Goal: Book appointment/travel/reservation

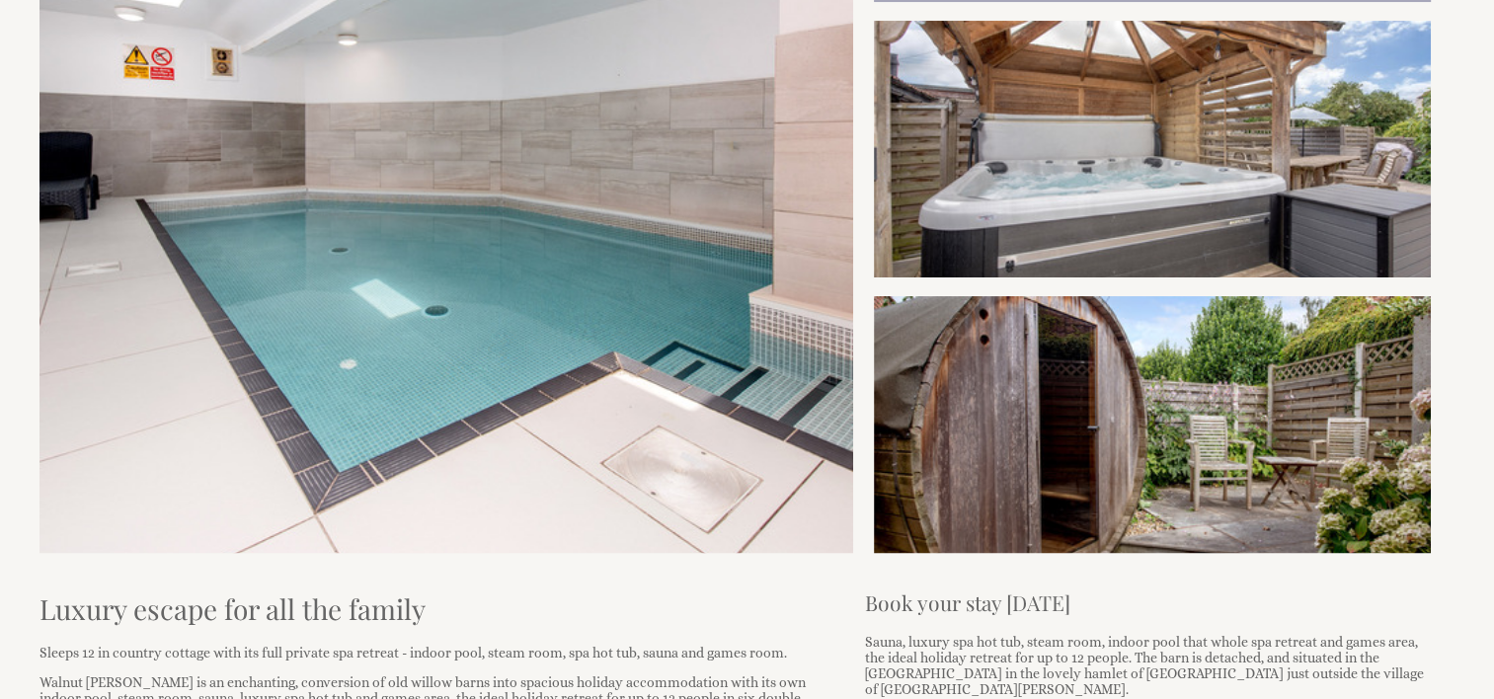
scroll to position [494, 0]
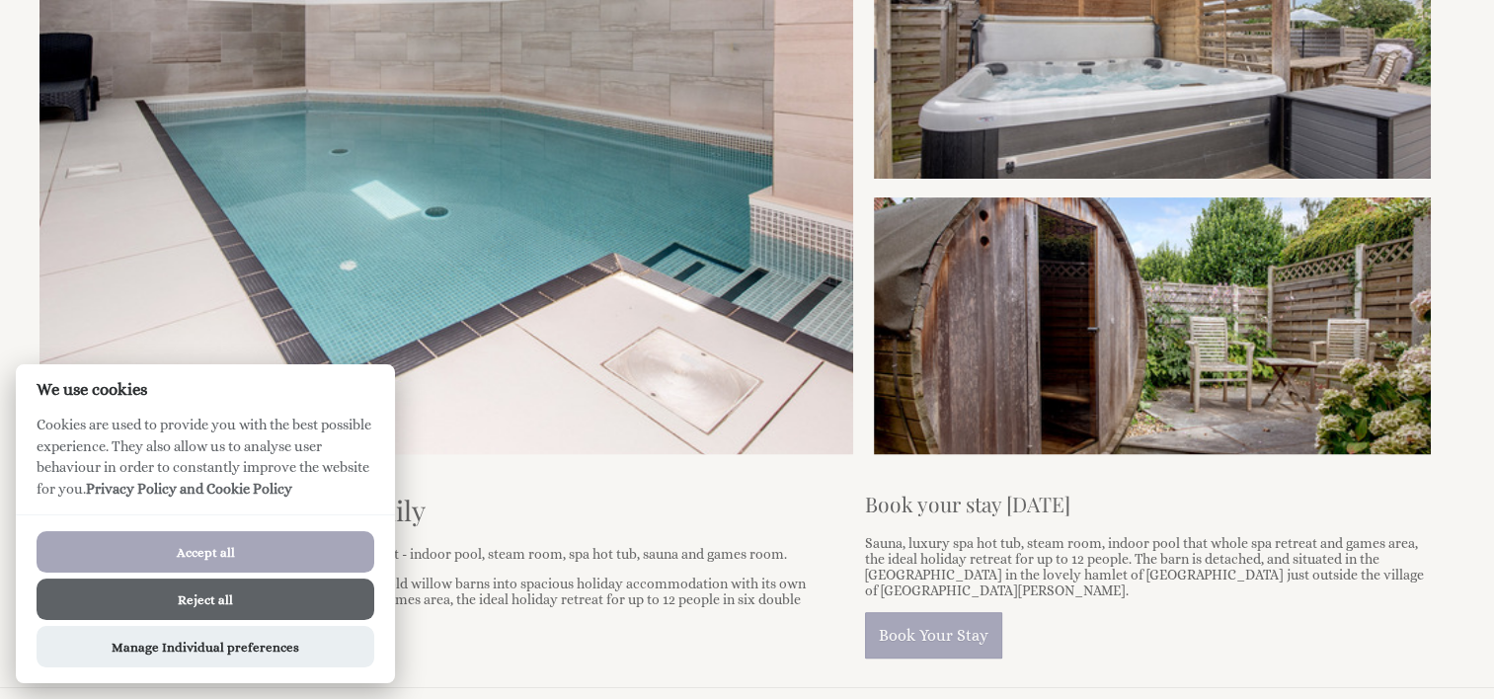
click at [314, 543] on button "Accept all" at bounding box center [206, 551] width 338 height 41
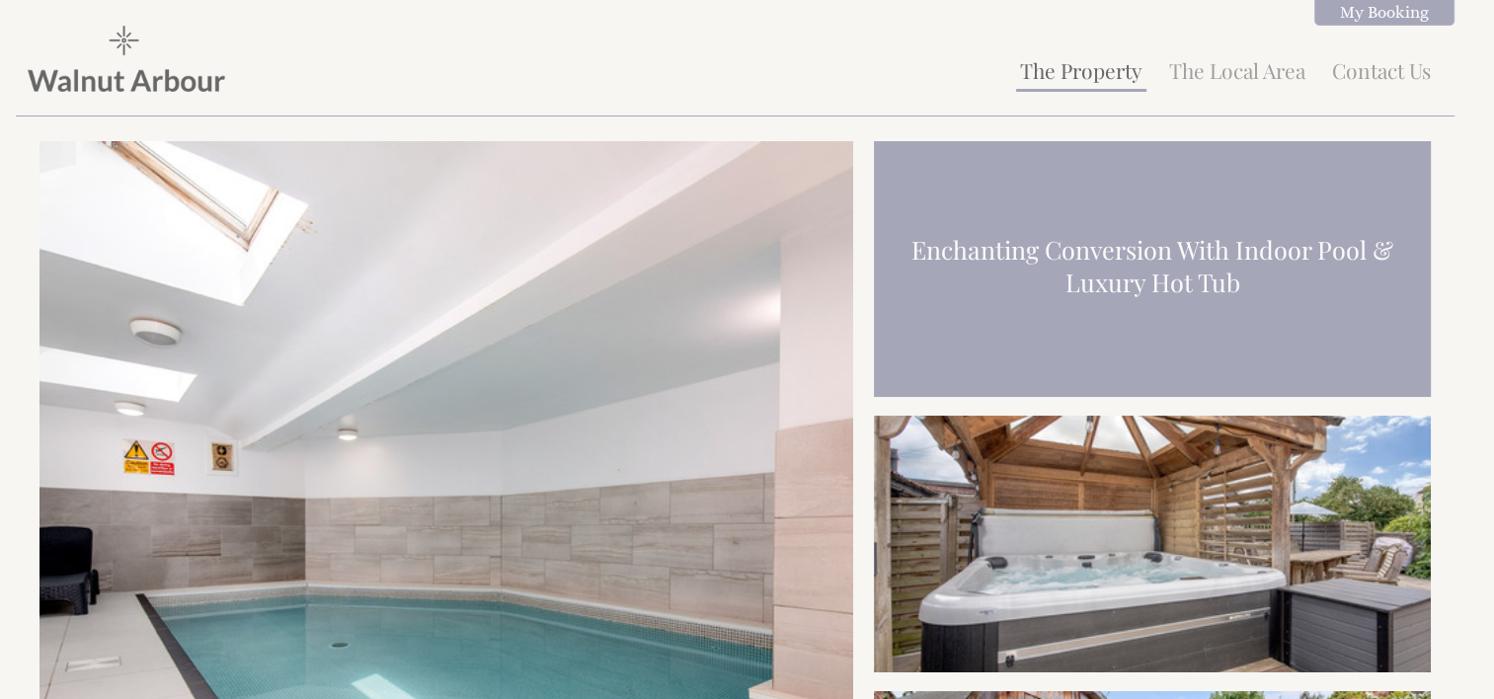
click at [1089, 73] on link "The Property" at bounding box center [1081, 70] width 122 height 28
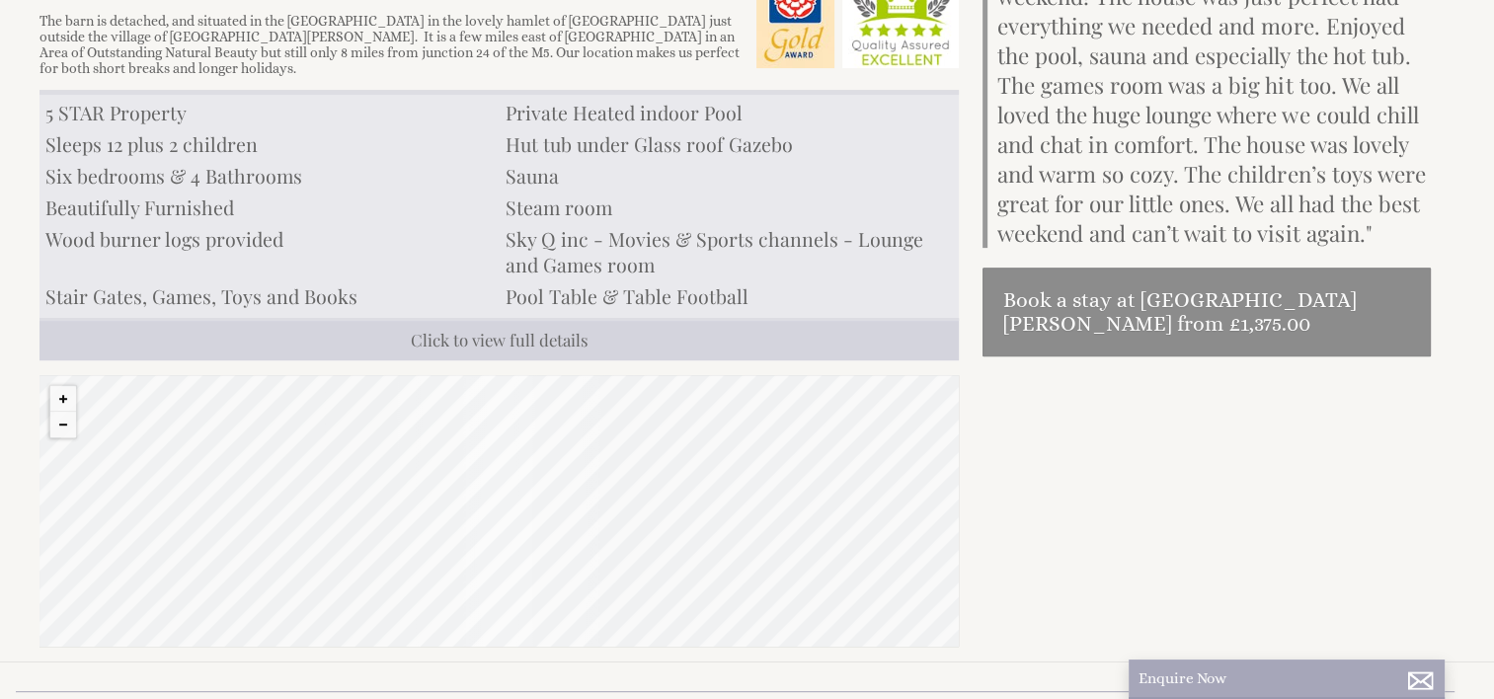
scroll to position [79, 0]
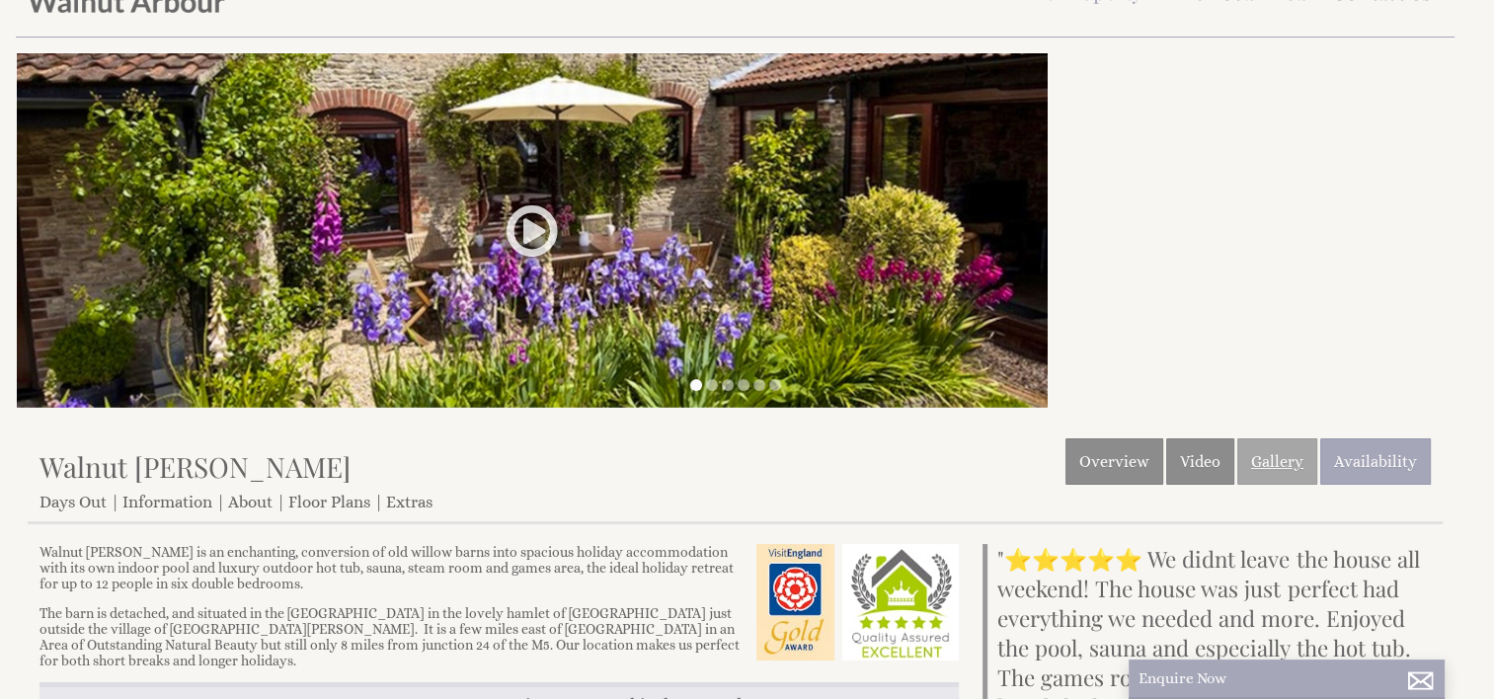
click at [1268, 454] on link "Gallery" at bounding box center [1277, 461] width 80 height 46
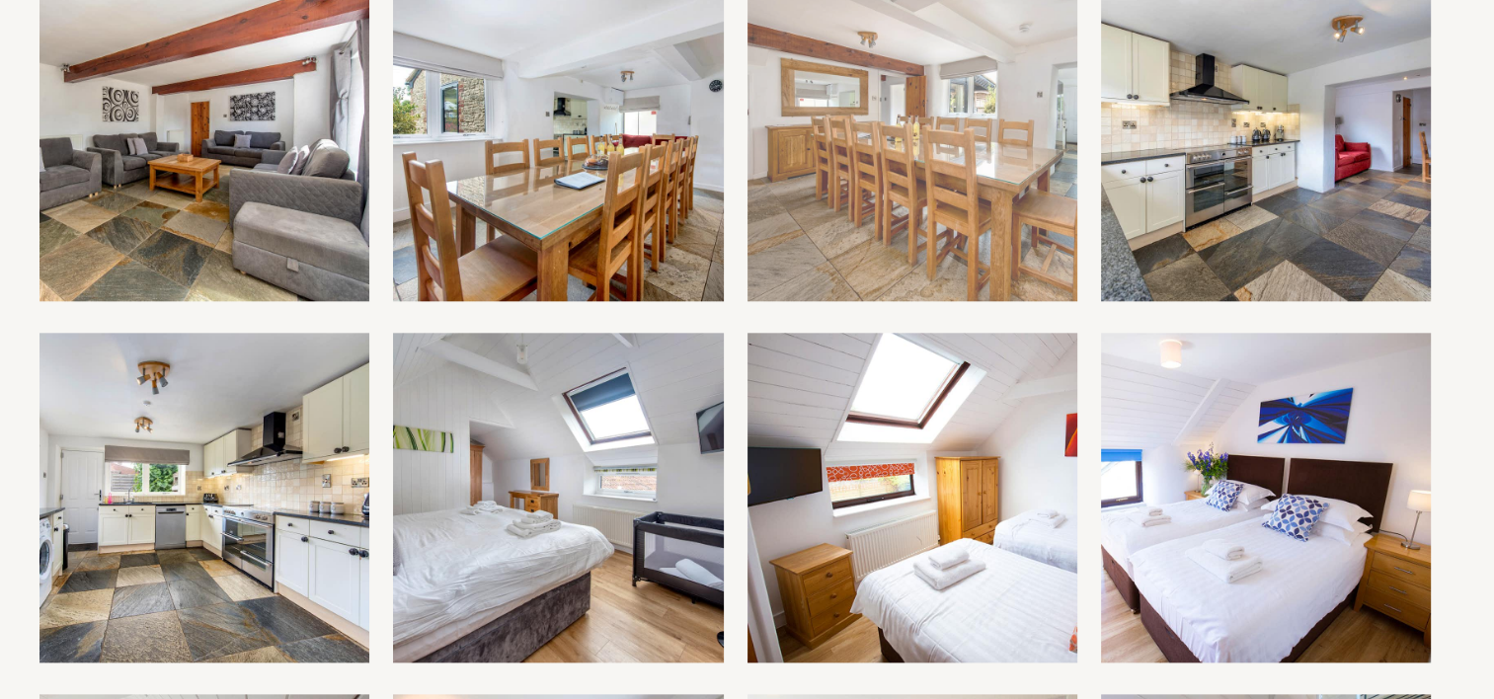
scroll to position [1975, 0]
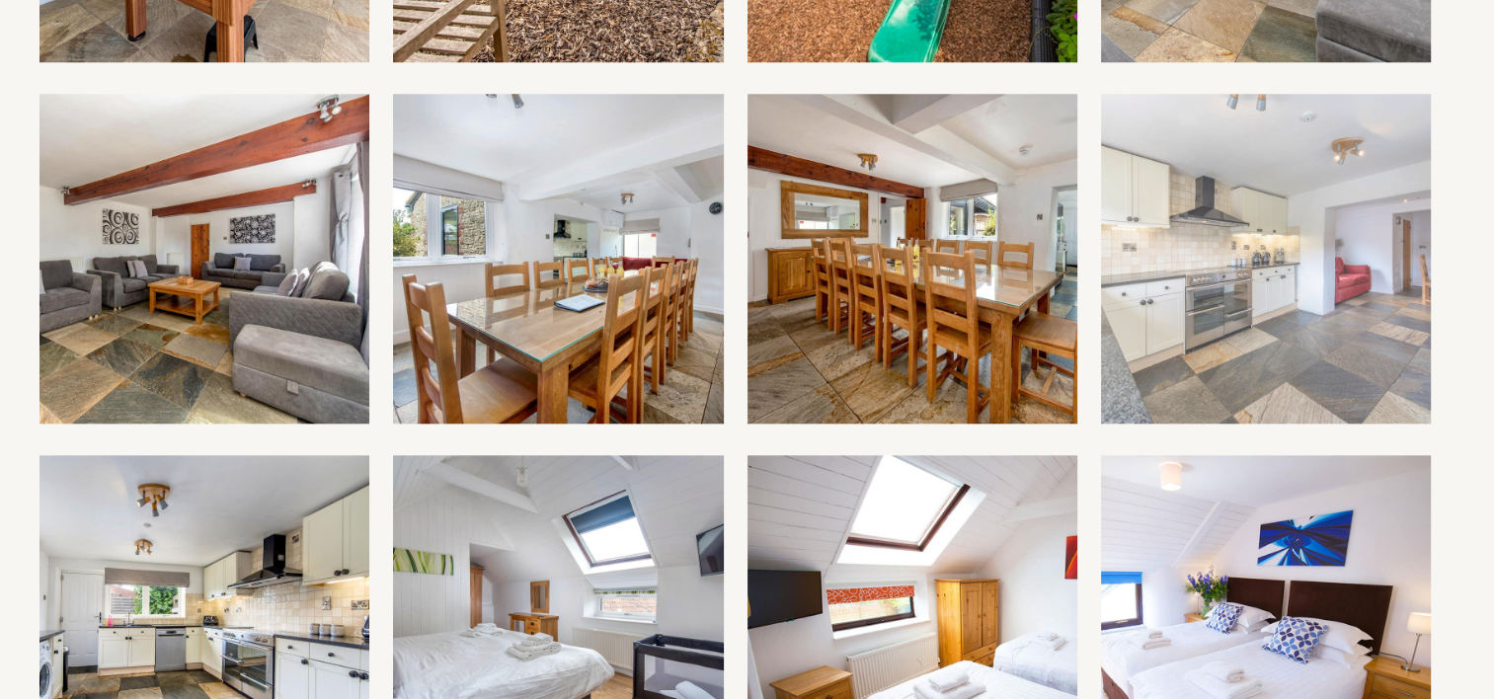
click at [1176, 283] on img at bounding box center [1266, 259] width 330 height 330
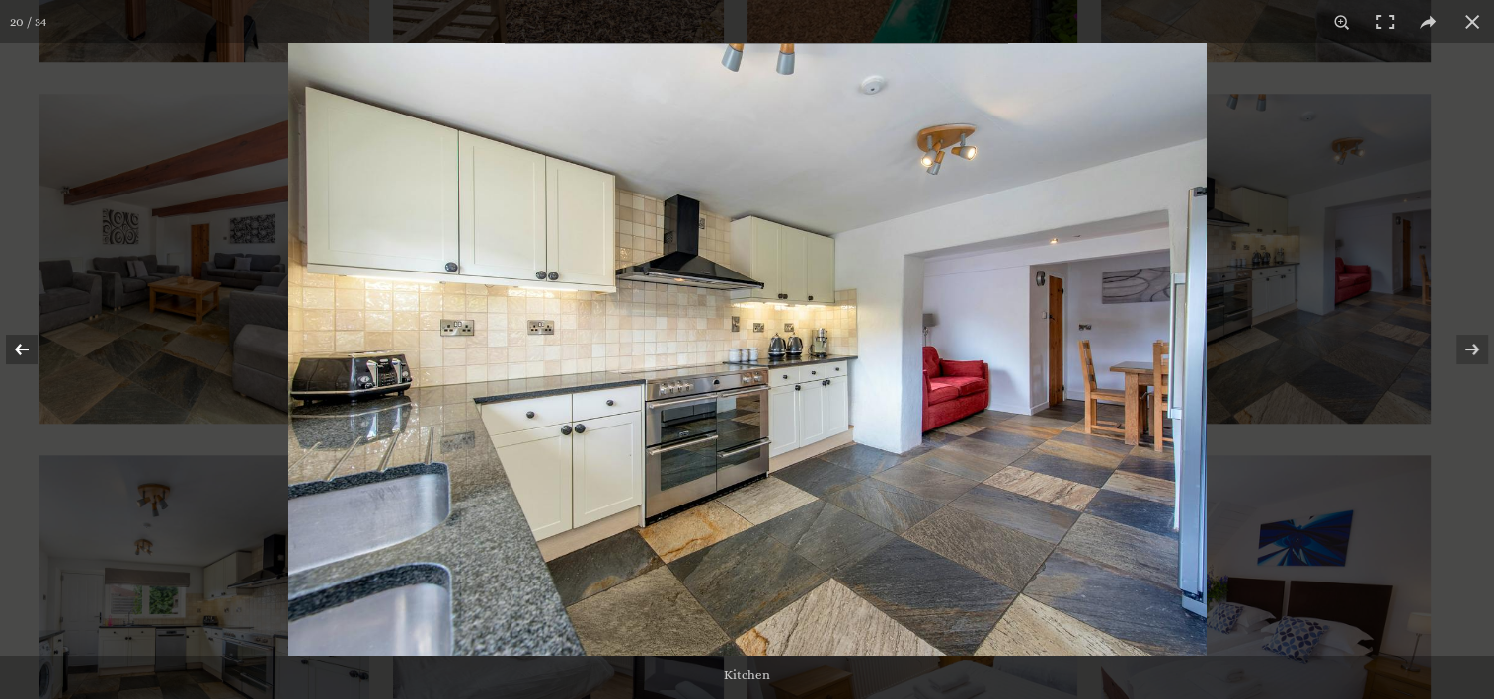
click at [18, 348] on button at bounding box center [34, 349] width 69 height 99
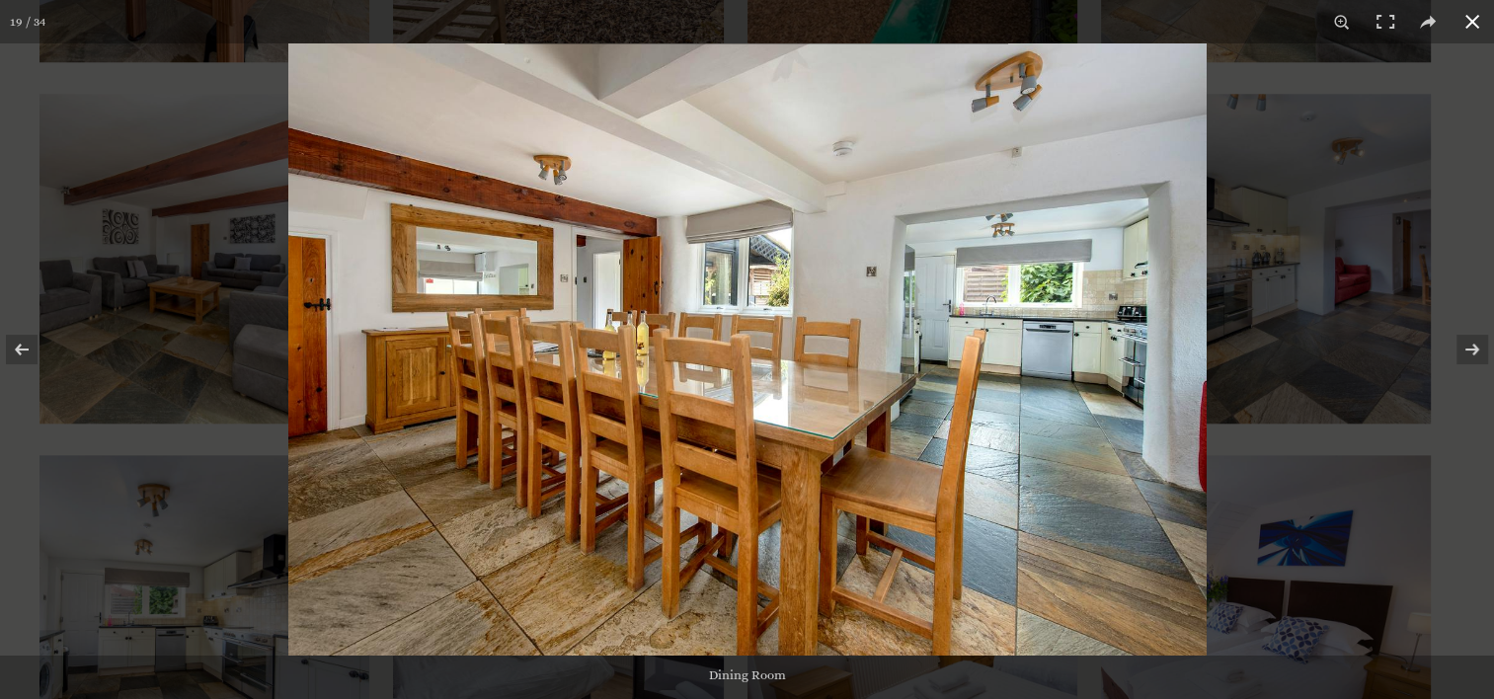
click at [1477, 22] on button at bounding box center [1472, 21] width 43 height 43
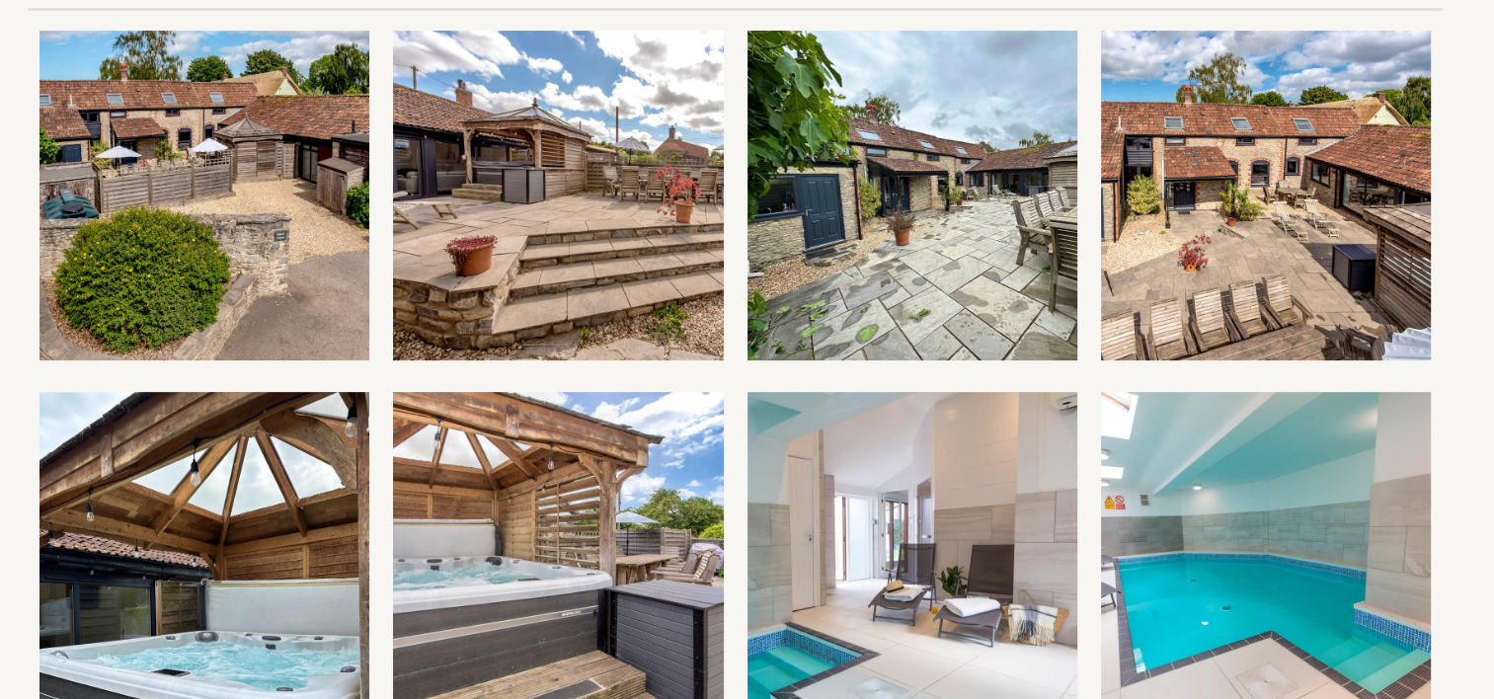
scroll to position [0, 0]
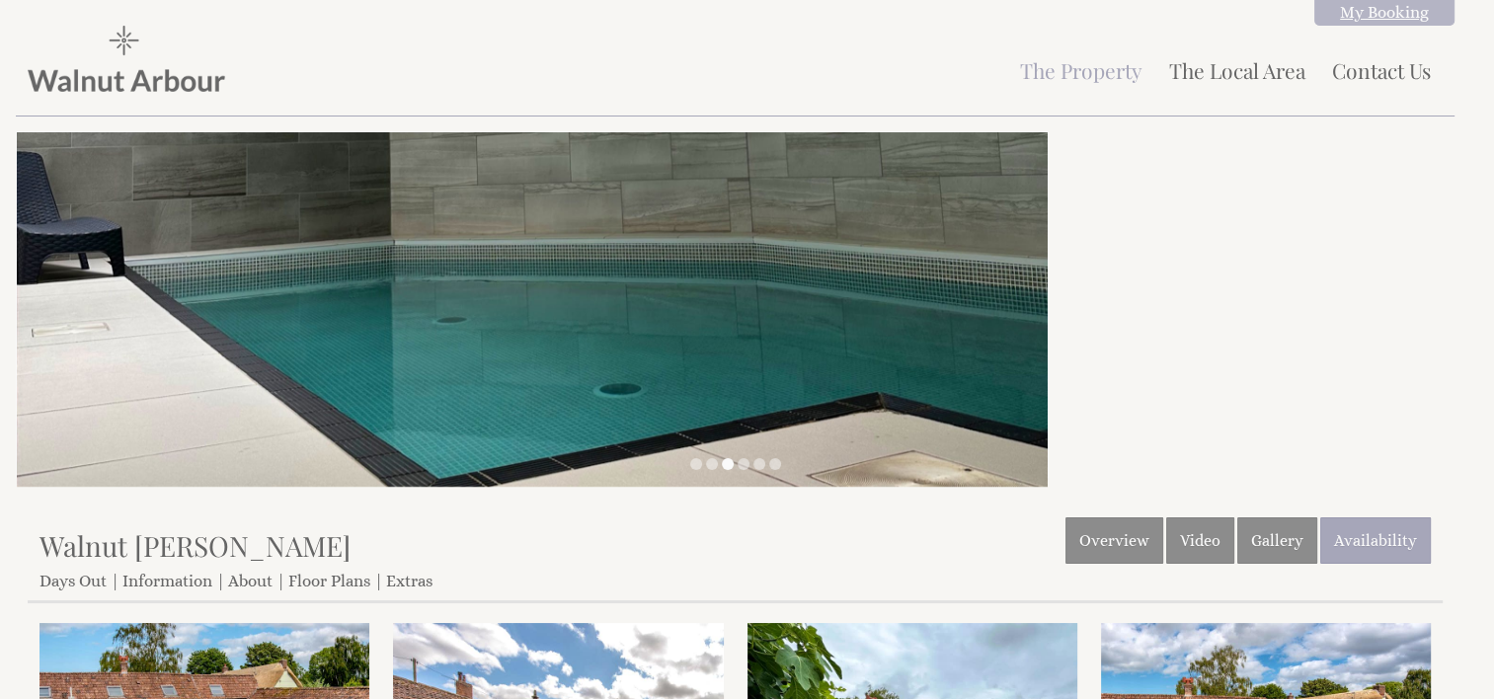
click at [1370, 8] on link "My Booking" at bounding box center [1384, 12] width 140 height 27
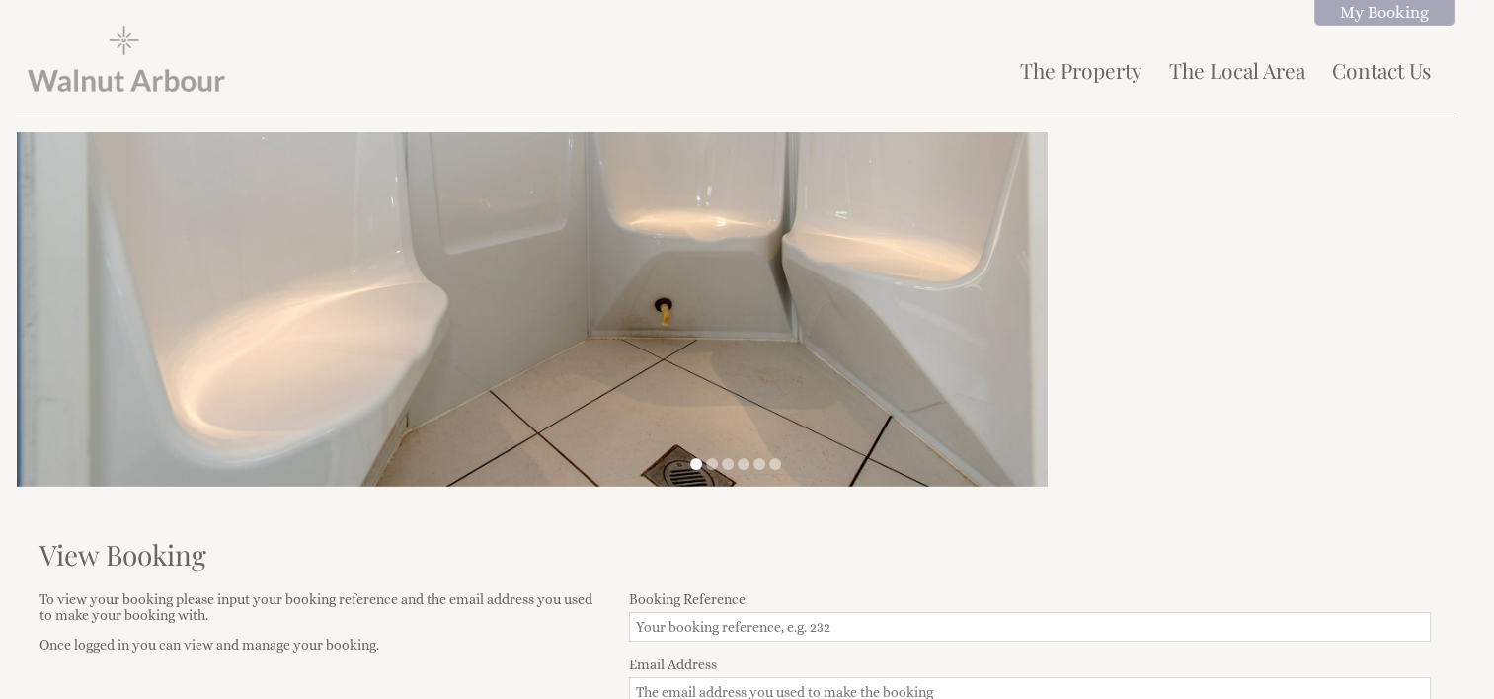
click at [177, 83] on img at bounding box center [126, 59] width 197 height 66
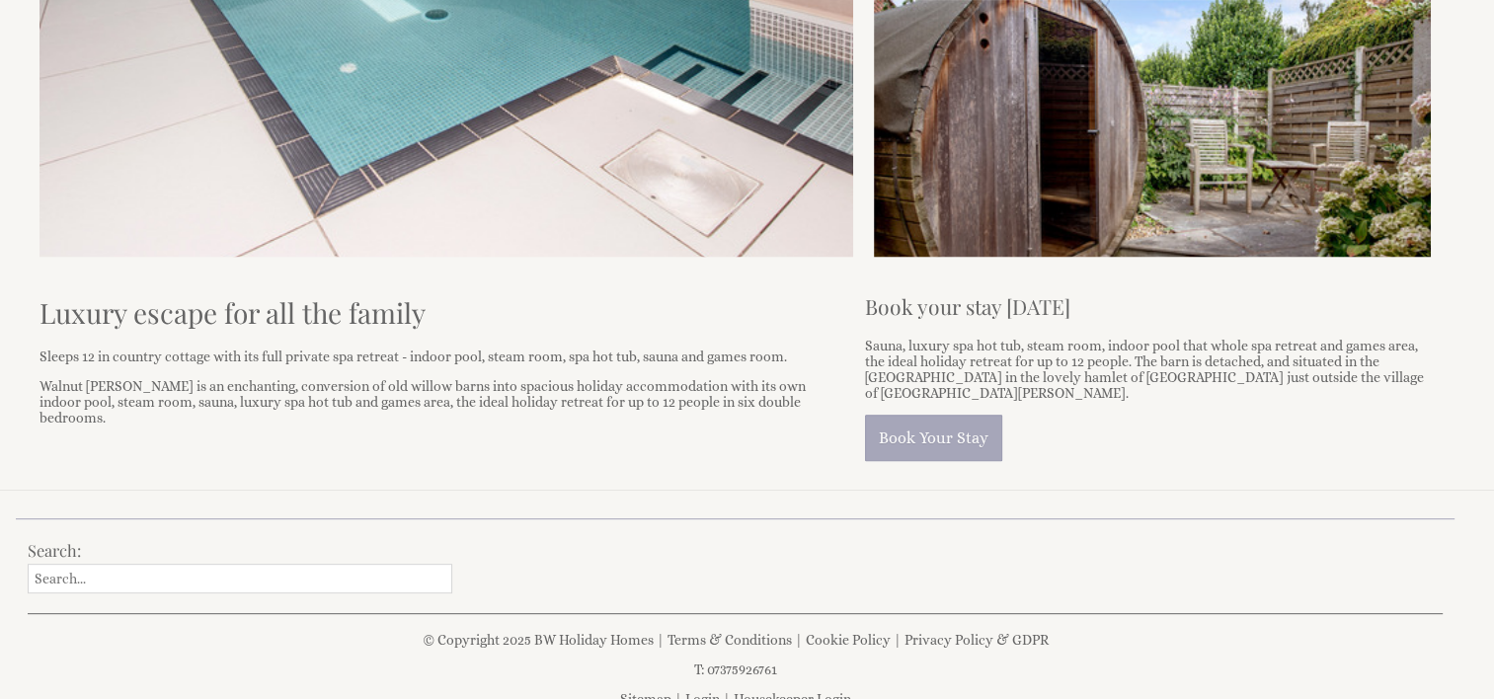
scroll to position [882, 0]
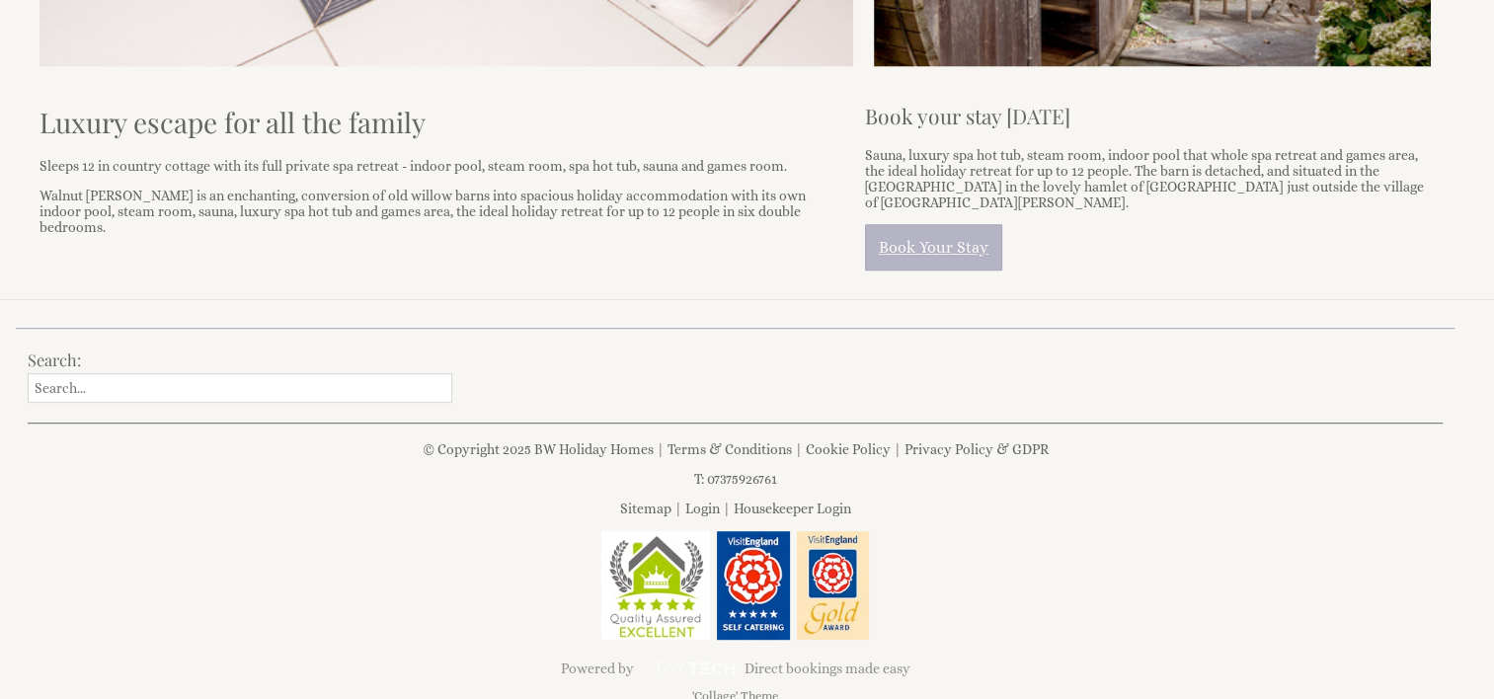
click at [943, 224] on link "Book Your Stay" at bounding box center [933, 247] width 137 height 46
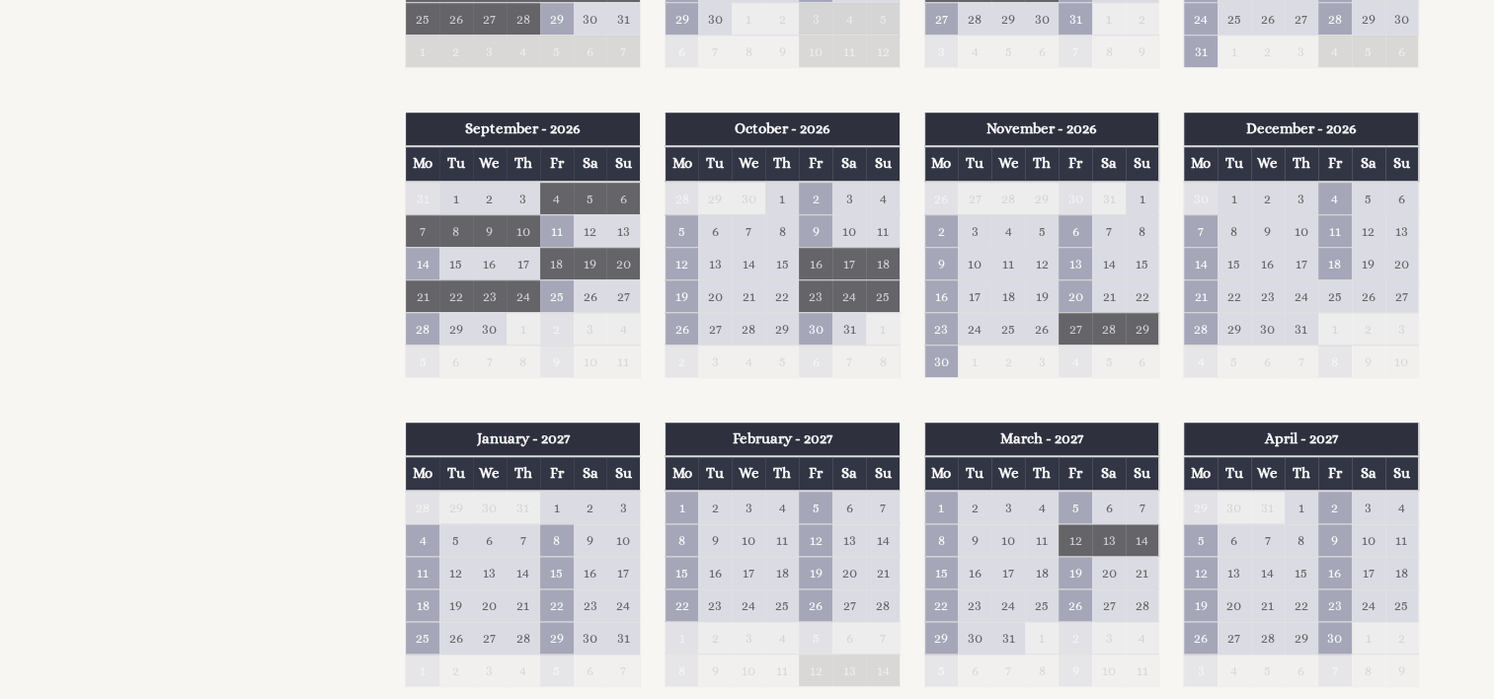
scroll to position [1580, 0]
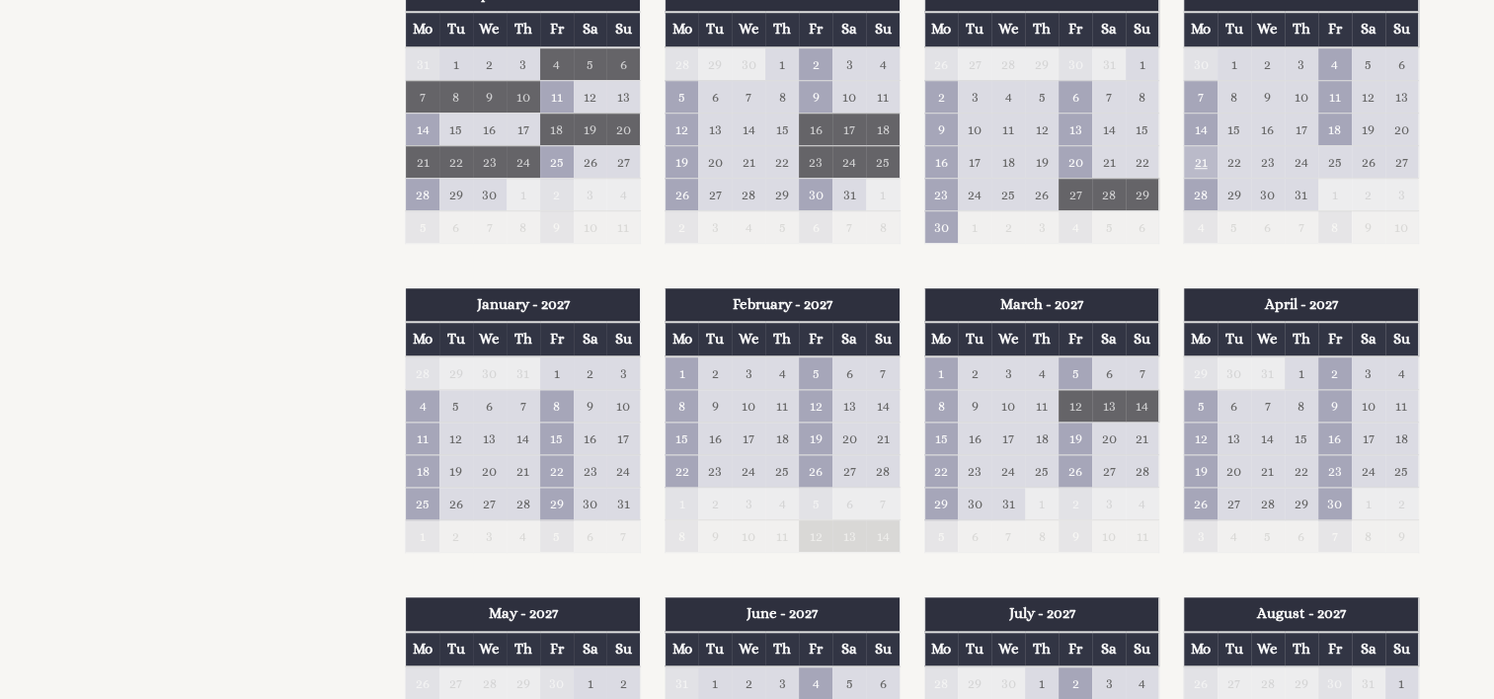
click at [1203, 154] on td "21" at bounding box center [1201, 161] width 34 height 33
click at [1280, 193] on link at bounding box center [1297, 194] width 35 height 35
click at [1210, 123] on td "14" at bounding box center [1201, 129] width 34 height 33
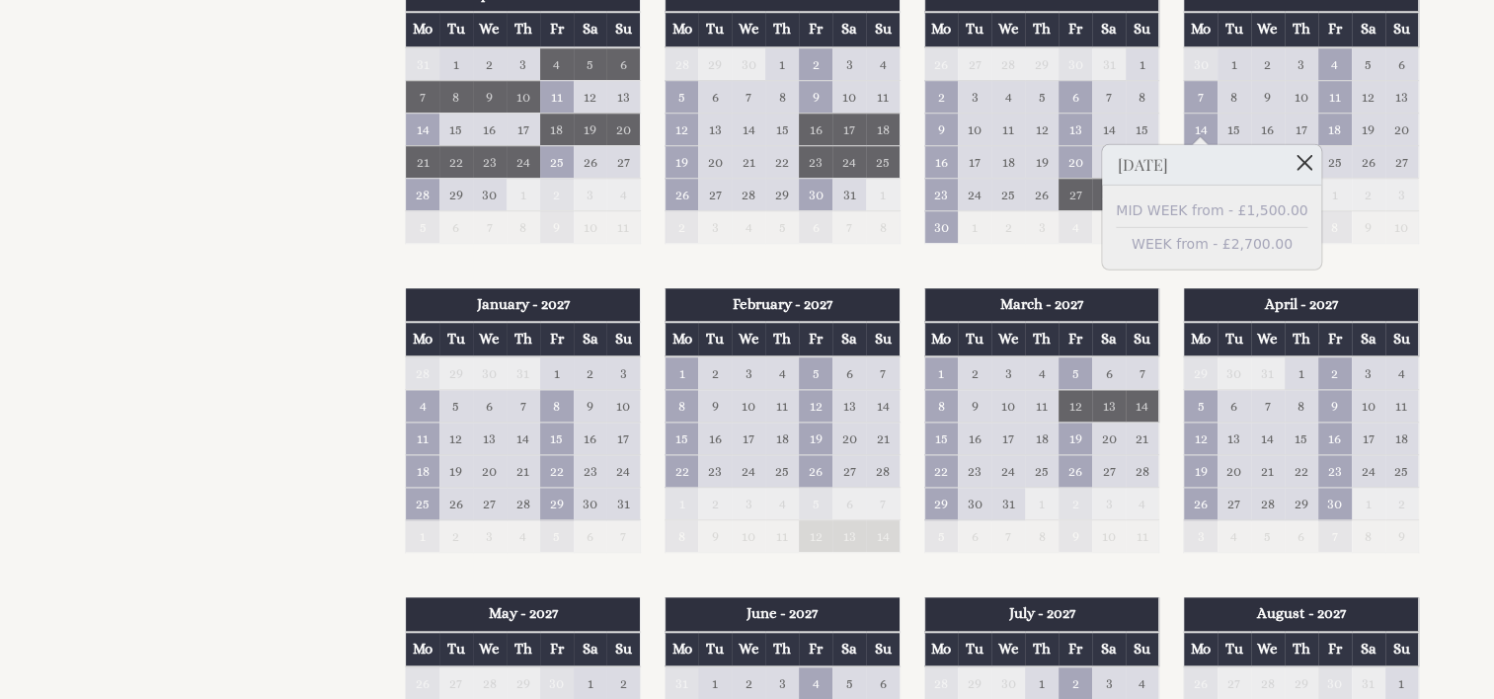
click at [1287, 154] on link at bounding box center [1304, 162] width 35 height 35
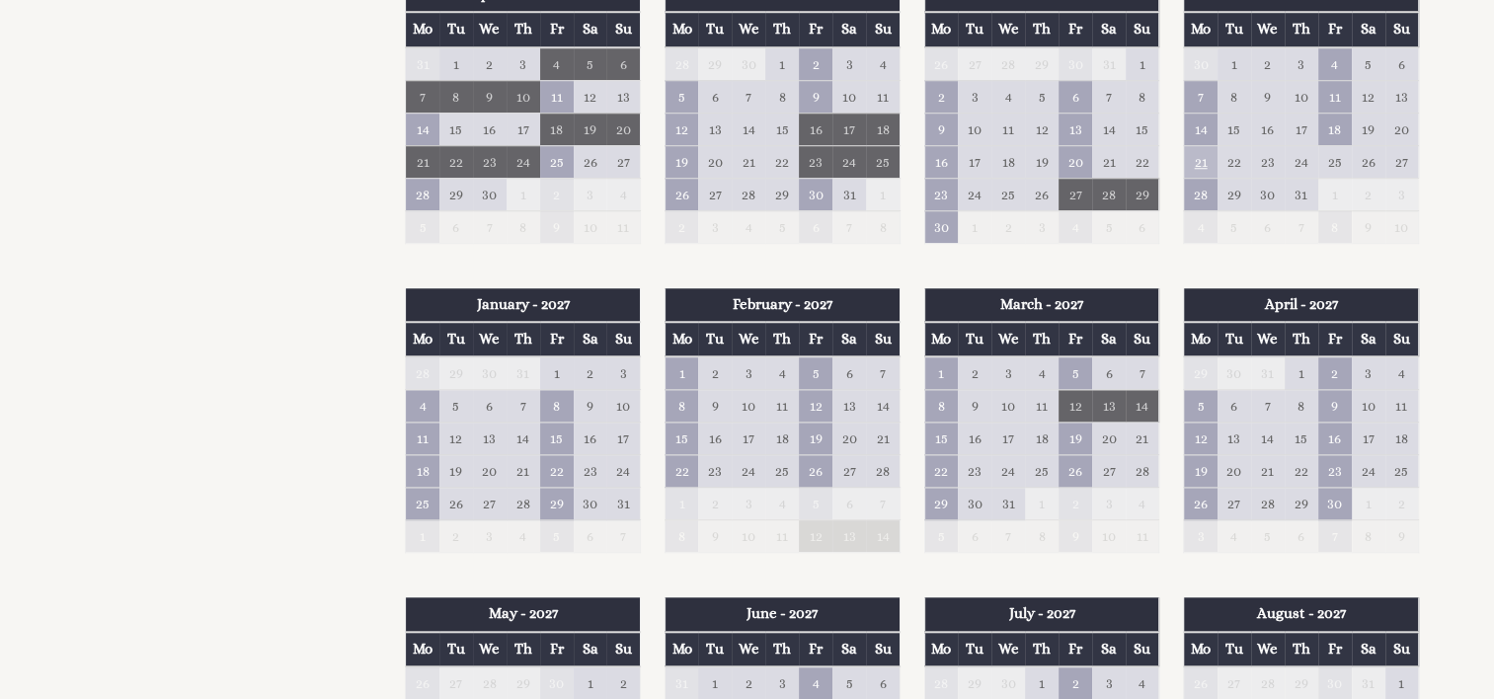
click at [1201, 158] on td "21" at bounding box center [1201, 161] width 34 height 33
click at [1280, 196] on link at bounding box center [1297, 194] width 35 height 35
click at [1328, 121] on td "18" at bounding box center [1335, 129] width 34 height 33
click at [1422, 156] on link at bounding box center [1439, 162] width 35 height 35
click at [1201, 156] on td "21" at bounding box center [1201, 161] width 34 height 33
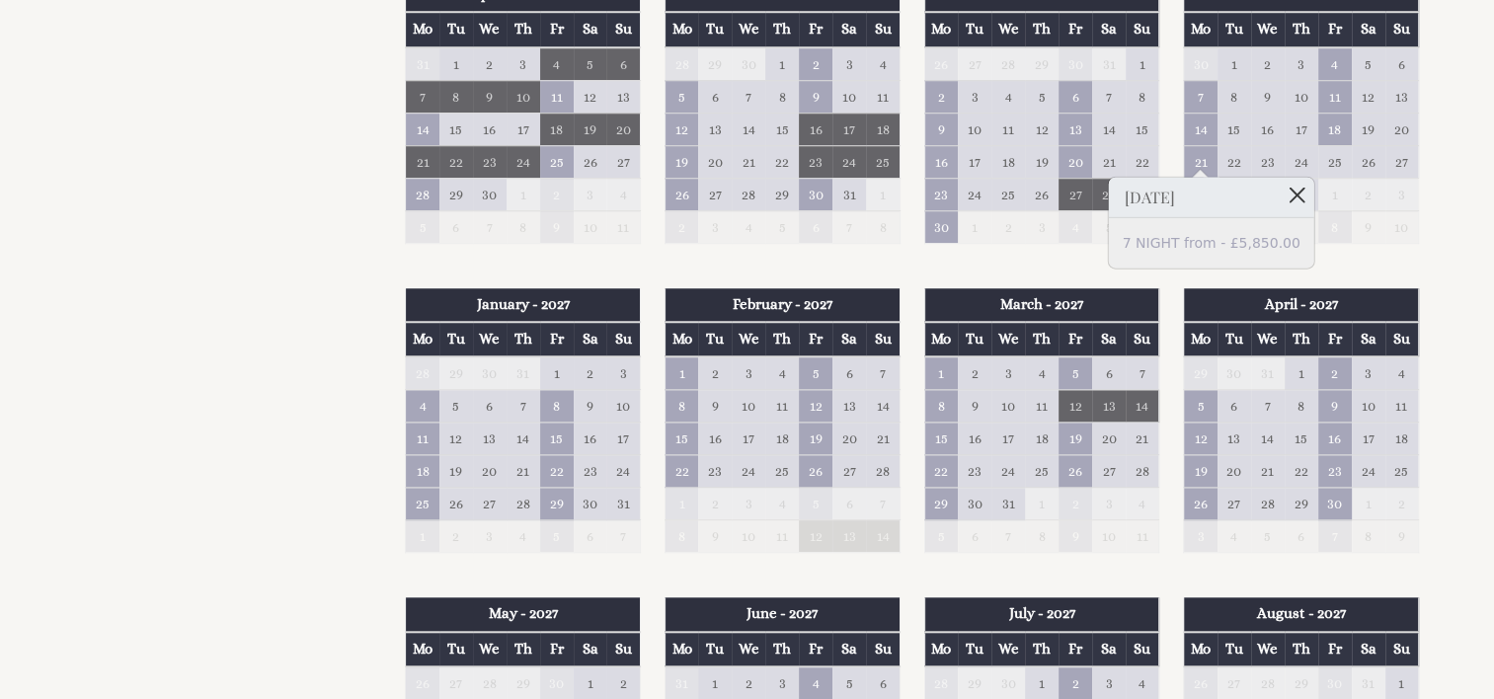
click at [1280, 189] on link at bounding box center [1297, 194] width 35 height 35
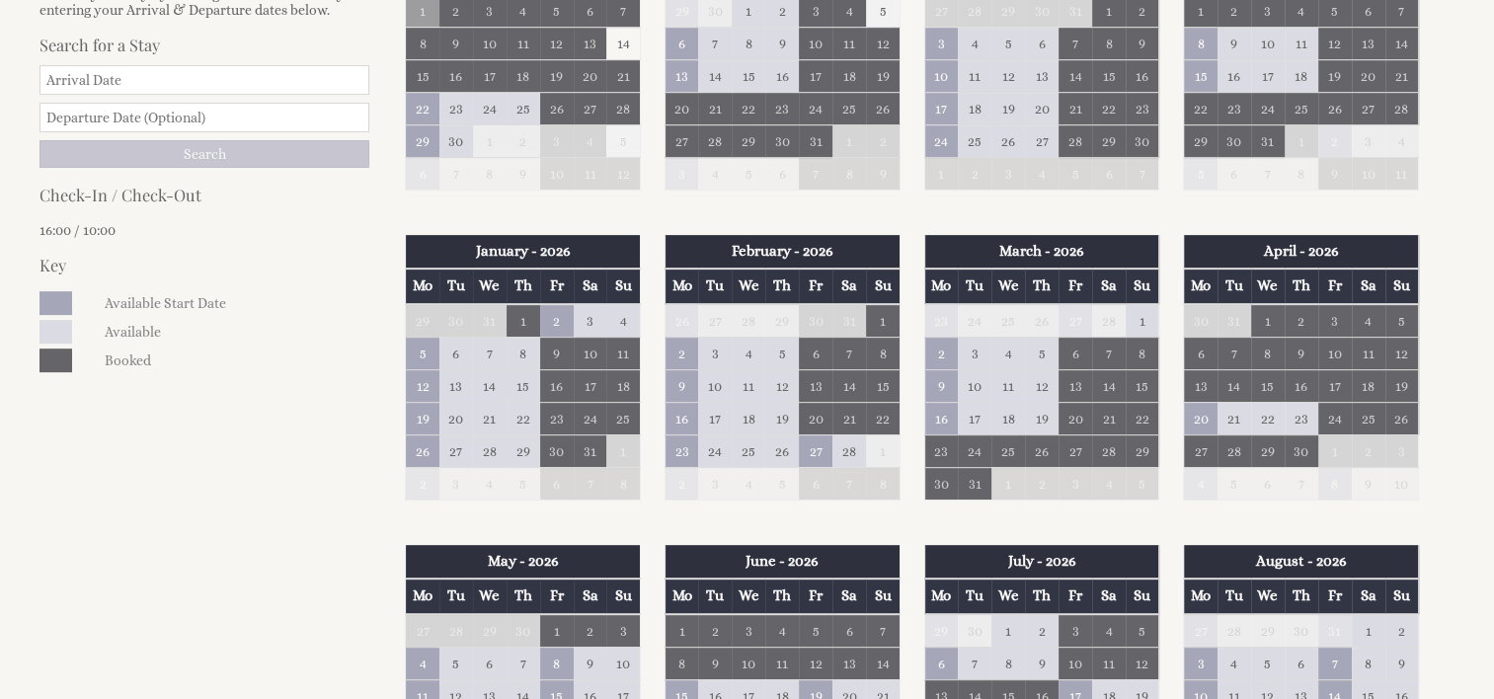
scroll to position [691, 0]
